Goal: Information Seeking & Learning: Learn about a topic

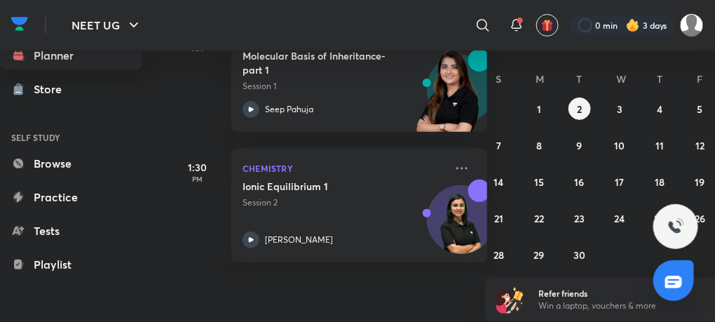
scroll to position [182, 12]
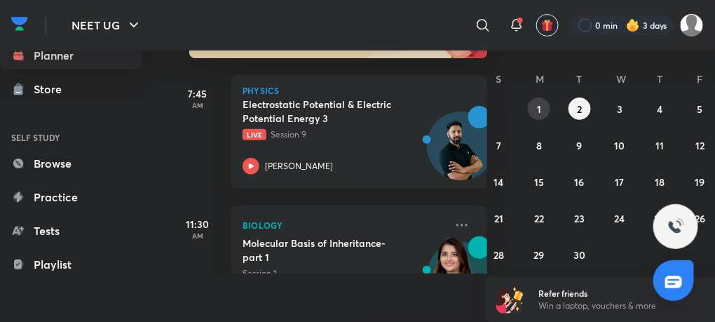
click at [545, 110] on button "1" at bounding box center [539, 108] width 22 height 22
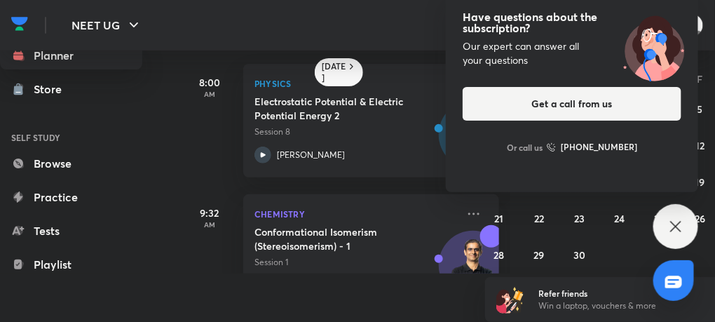
click at [686, 227] on div "Have questions about the subscription? Our expert can answer all your questions…" at bounding box center [676, 226] width 45 height 45
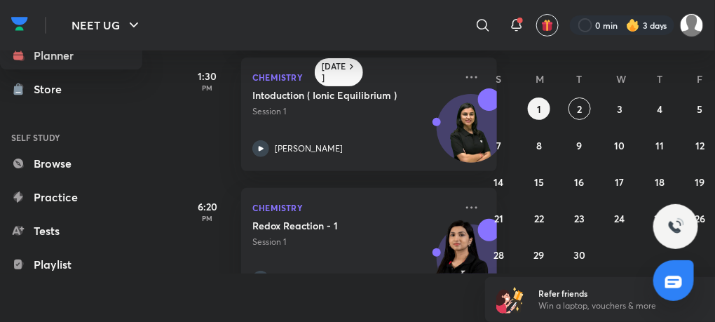
scroll to position [388, 3]
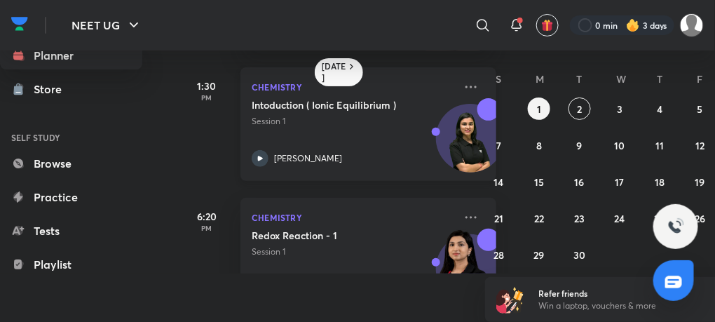
click at [255, 160] on icon at bounding box center [260, 158] width 17 height 17
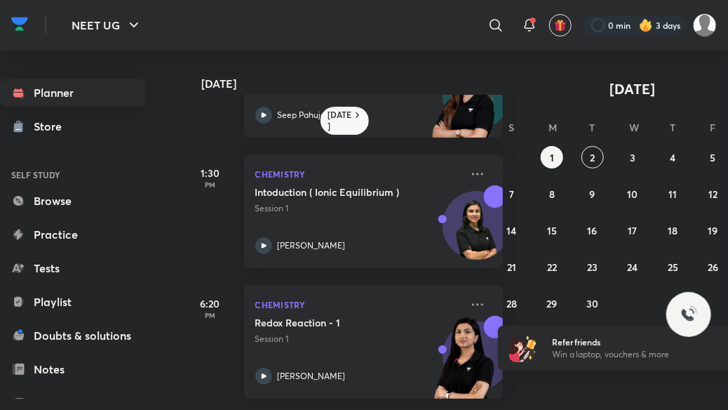
scroll to position [359, 3]
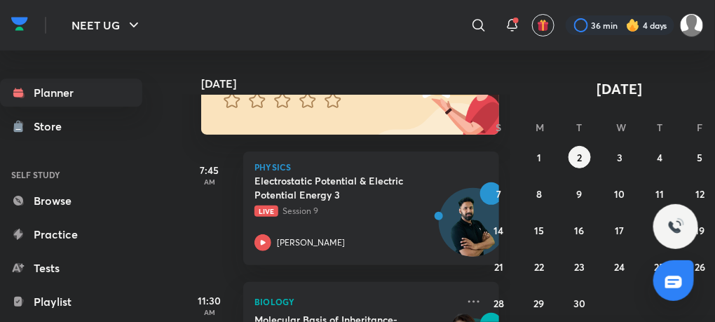
scroll to position [180, 0]
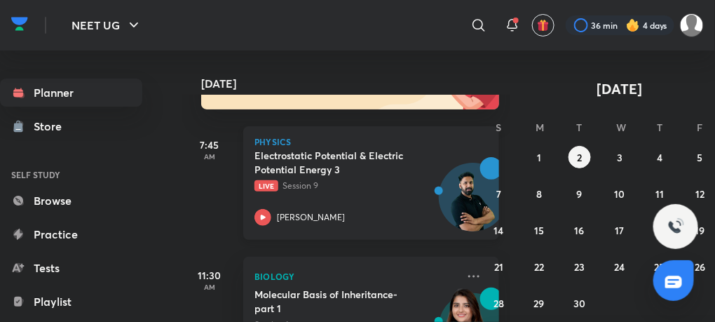
click at [283, 203] on div "Electrostatic Potential & Electric Potential Energy 3 Live Session 9 Anupam Upa…" at bounding box center [356, 187] width 203 height 77
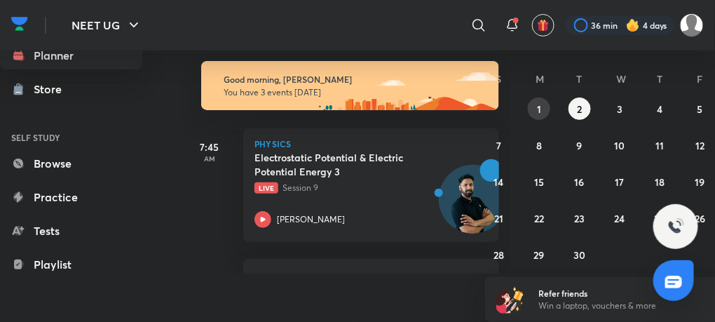
scroll to position [48, 0]
click at [539, 124] on div "31 1 2 3 4 5 6 7 8 9 10 11 12 13 14 15 16 17 18 19 20 21 22 23 24 25 26 27 28 2…" at bounding box center [619, 181] width 269 height 168
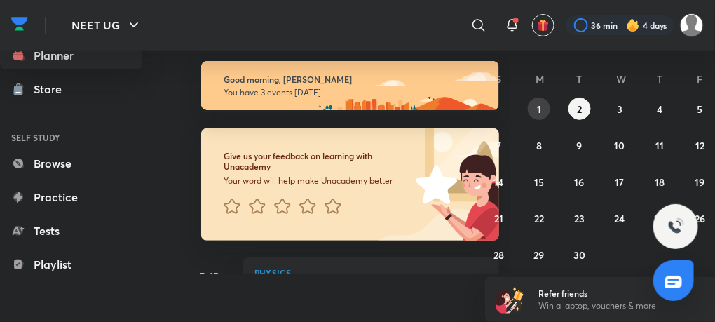
click at [537, 112] on button "1" at bounding box center [539, 108] width 22 height 22
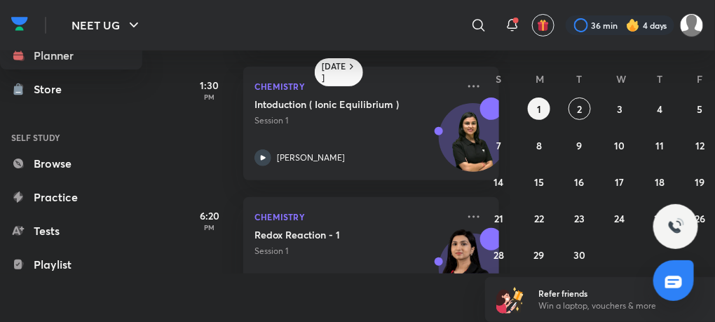
scroll to position [391, 0]
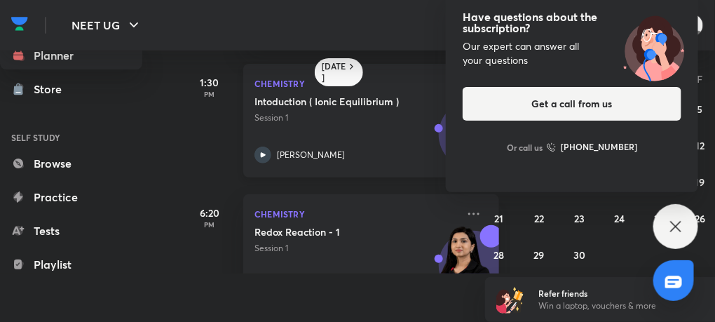
click at [264, 151] on icon at bounding box center [263, 155] width 17 height 17
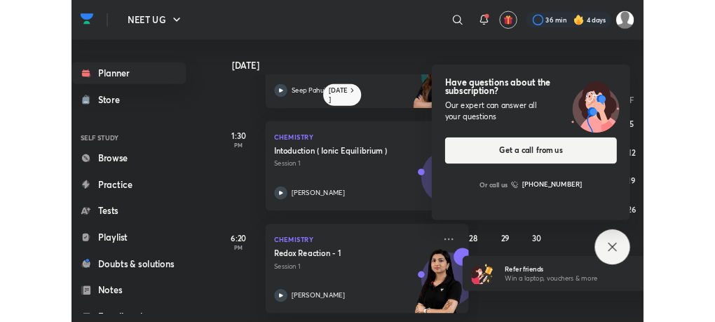
scroll to position [359, 0]
